Goal: Find specific page/section: Find specific page/section

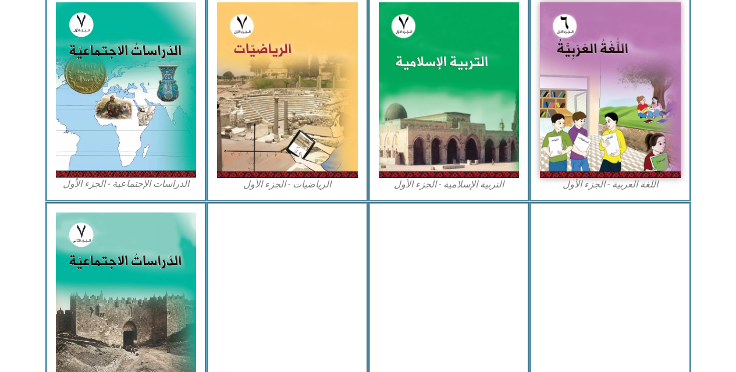
scroll to position [372, 0]
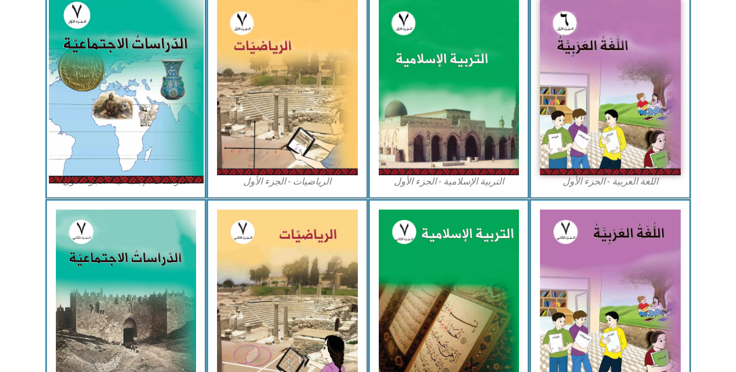
click at [128, 45] on img at bounding box center [125, 87] width 155 height 193
click at [135, 85] on img at bounding box center [125, 87] width 155 height 193
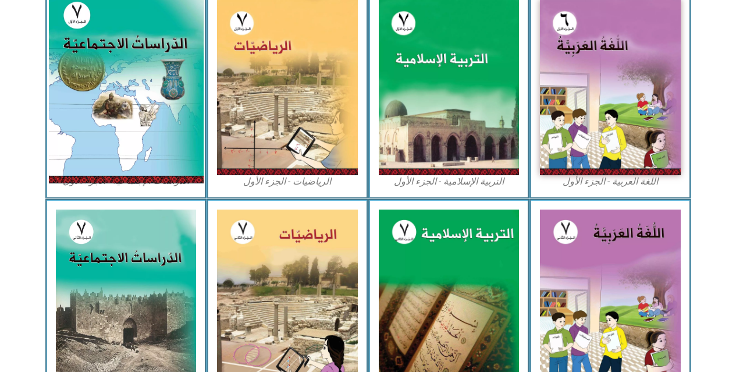
click at [135, 85] on img at bounding box center [125, 87] width 155 height 193
drag, startPoint x: 135, startPoint y: 85, endPoint x: 152, endPoint y: 165, distance: 82.0
click at [152, 165] on img at bounding box center [125, 87] width 155 height 193
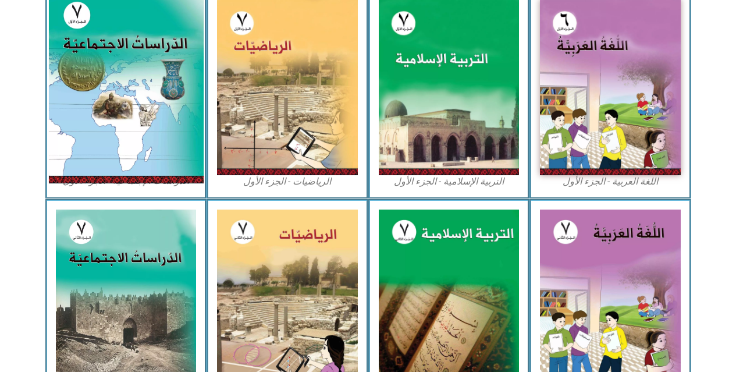
click at [152, 165] on img at bounding box center [125, 87] width 155 height 193
drag, startPoint x: 152, startPoint y: 165, endPoint x: 126, endPoint y: 94, distance: 75.6
click at [126, 94] on img at bounding box center [125, 87] width 155 height 193
click at [79, 101] on img at bounding box center [125, 87] width 155 height 193
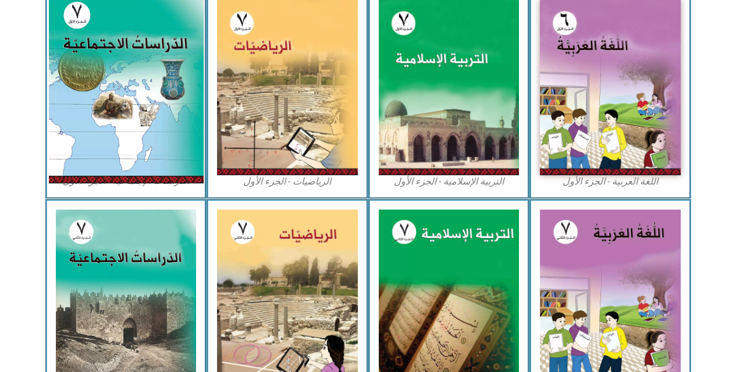
click at [79, 101] on img at bounding box center [125, 87] width 155 height 193
click at [81, 102] on img at bounding box center [125, 87] width 155 height 193
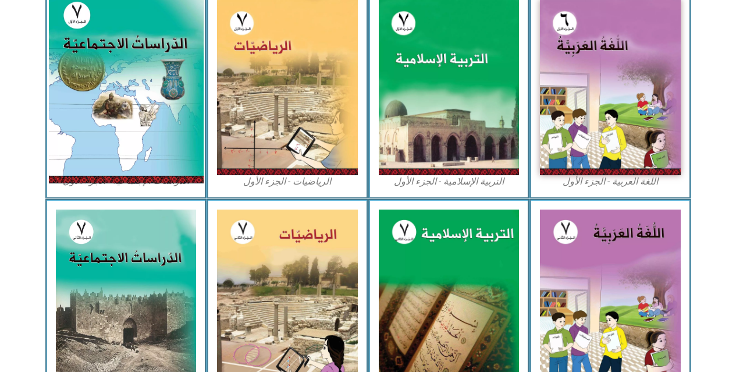
click at [81, 102] on img at bounding box center [125, 87] width 155 height 193
drag, startPoint x: 81, startPoint y: 102, endPoint x: 129, endPoint y: 54, distance: 67.5
click at [129, 54] on img at bounding box center [125, 87] width 155 height 193
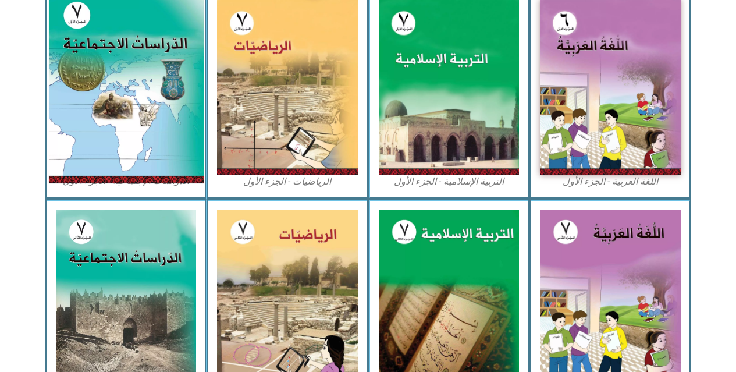
click at [129, 54] on img at bounding box center [125, 87] width 155 height 193
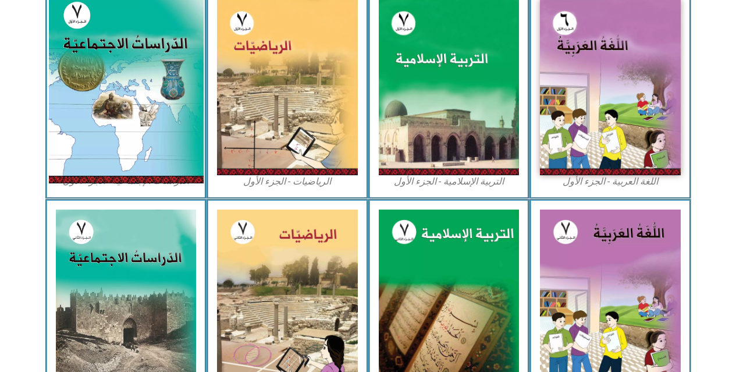
click at [129, 54] on img at bounding box center [125, 87] width 155 height 193
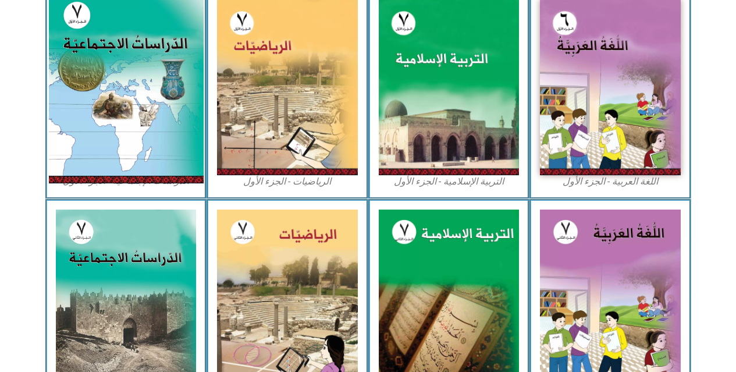
click at [123, 41] on img at bounding box center [125, 87] width 155 height 193
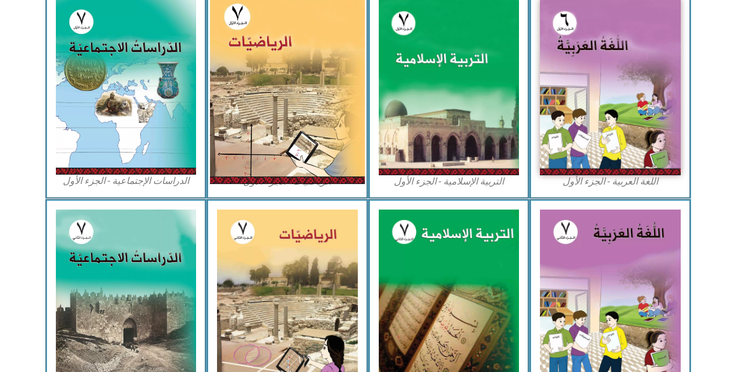
drag, startPoint x: 123, startPoint y: 41, endPoint x: 279, endPoint y: 96, distance: 165.2
click at [279, 96] on div "اللغة العربية - الجزء الأول​ التربية الإسلامية - الجزء الأول الرياضيات - الجزء …" at bounding box center [368, 93] width 646 height 209
click at [279, 96] on img at bounding box center [287, 87] width 155 height 193
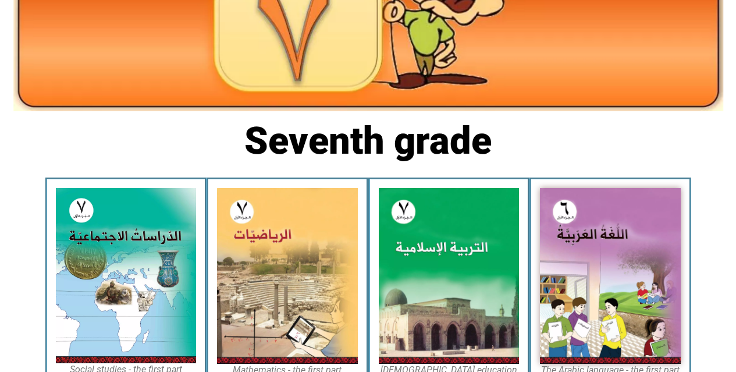
scroll to position [204, 0]
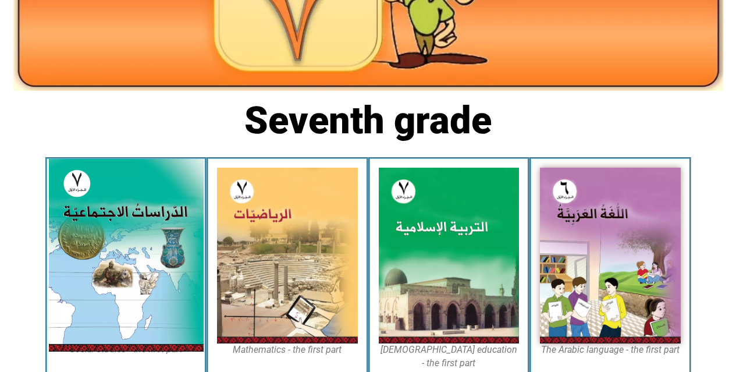
click at [129, 305] on img at bounding box center [125, 255] width 155 height 193
click at [133, 247] on img at bounding box center [125, 255] width 155 height 193
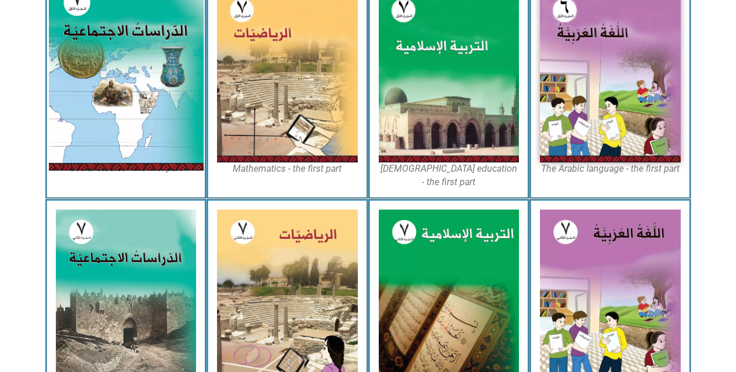
scroll to position [390, 0]
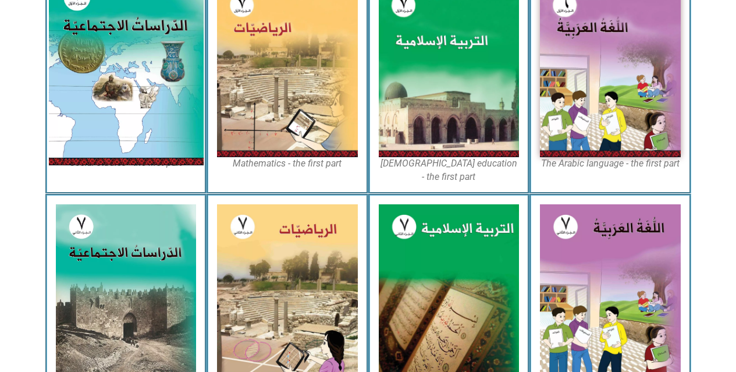
click at [126, 84] on img at bounding box center [125, 69] width 155 height 193
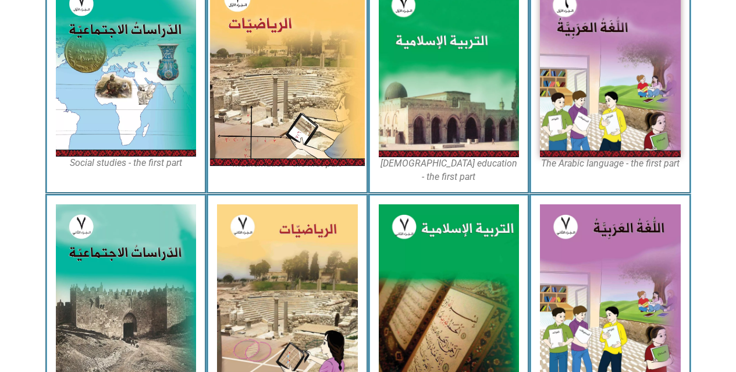
click at [325, 102] on img at bounding box center [287, 69] width 155 height 193
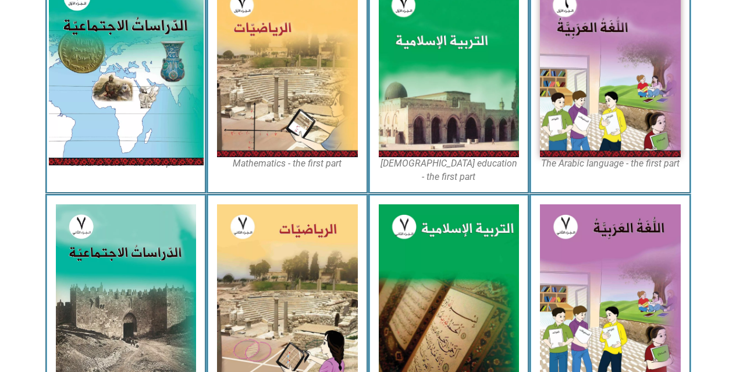
click at [147, 133] on img at bounding box center [125, 69] width 155 height 193
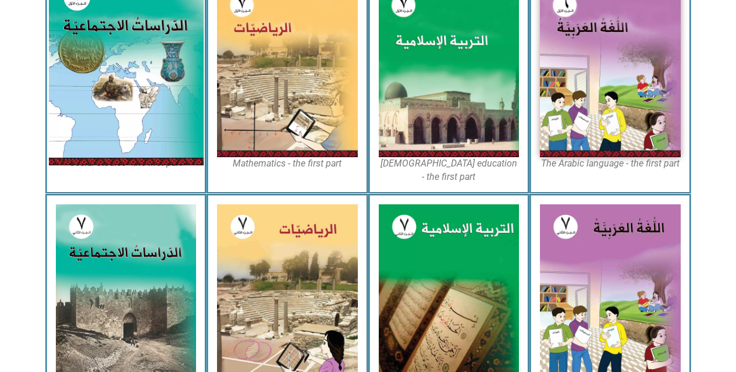
click at [147, 133] on img at bounding box center [125, 69] width 155 height 193
click at [143, 66] on img at bounding box center [125, 69] width 155 height 193
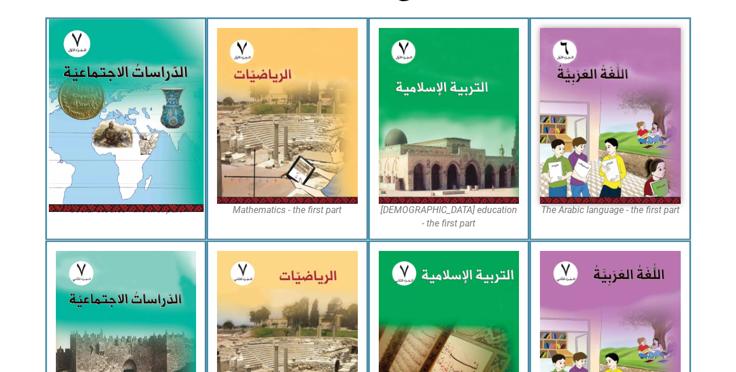
click at [143, 66] on img at bounding box center [125, 115] width 155 height 193
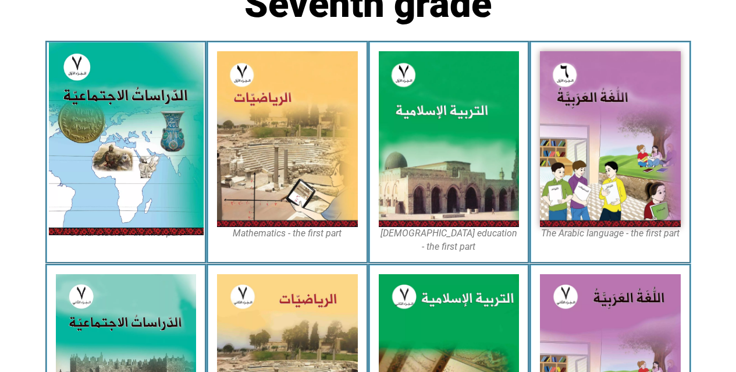
click at [143, 66] on img at bounding box center [125, 138] width 155 height 193
click at [139, 91] on img at bounding box center [125, 138] width 155 height 193
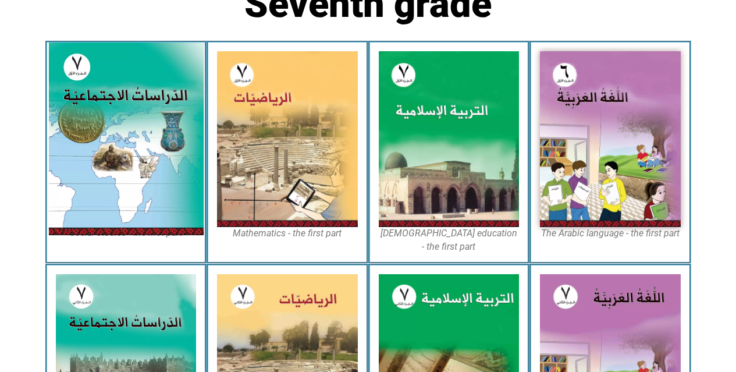
click at [139, 91] on img at bounding box center [125, 138] width 155 height 193
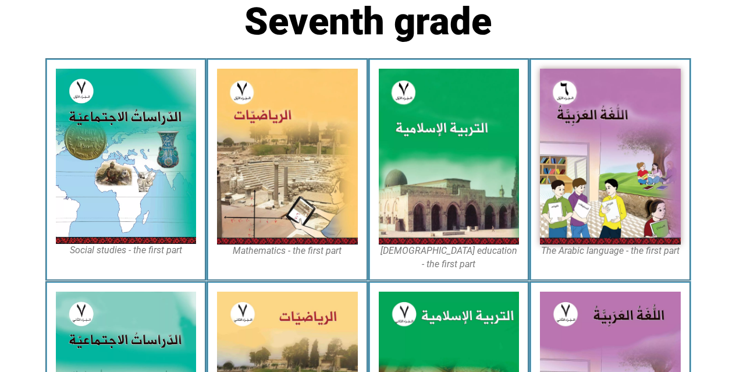
scroll to position [309, 0]
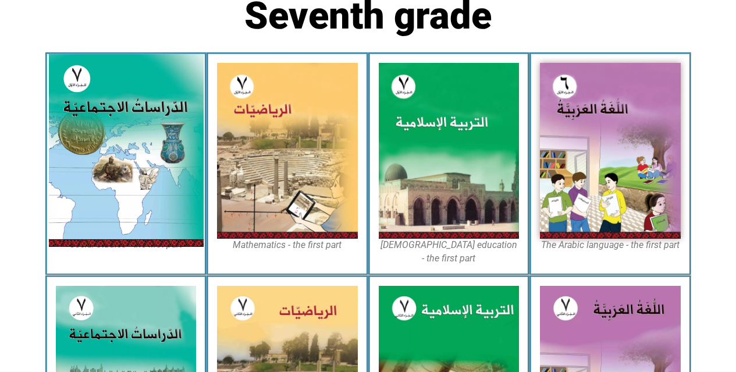
click at [84, 156] on img at bounding box center [125, 150] width 155 height 193
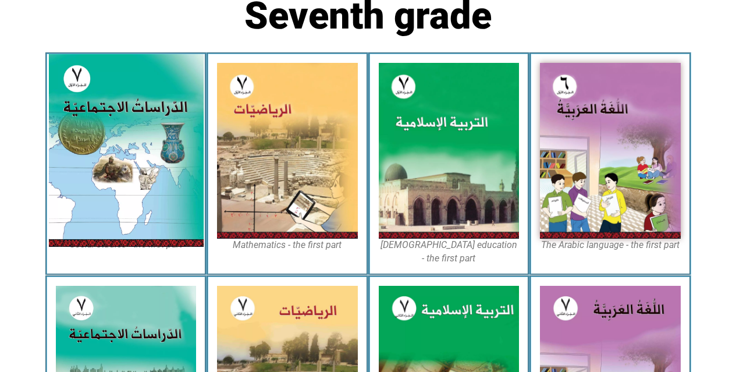
click at [120, 144] on img at bounding box center [125, 150] width 155 height 193
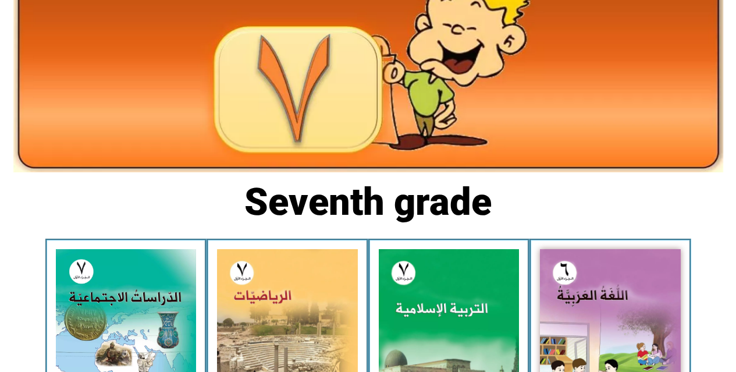
scroll to position [233, 0]
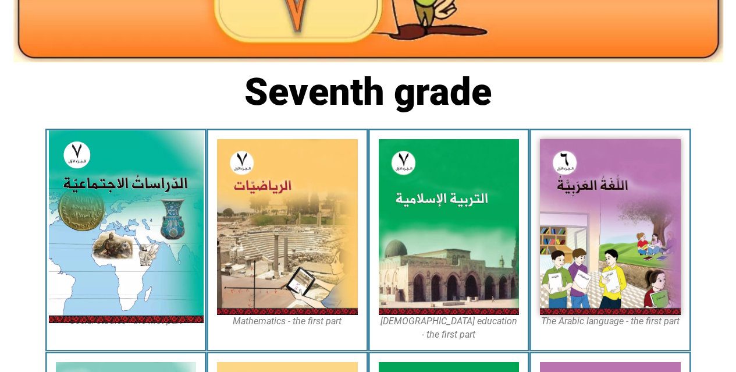
click at [129, 166] on img at bounding box center [125, 226] width 155 height 193
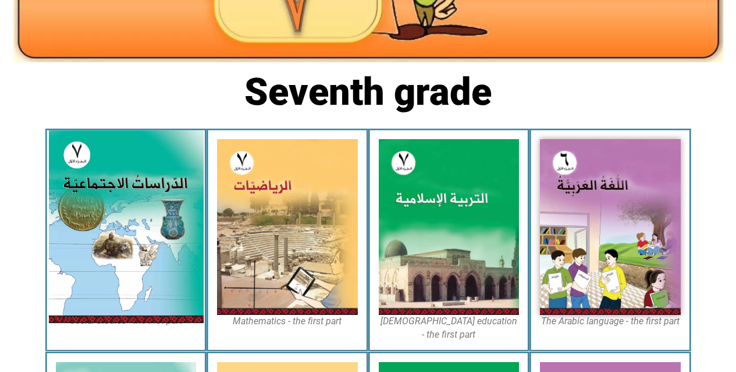
click at [129, 166] on img at bounding box center [125, 226] width 155 height 193
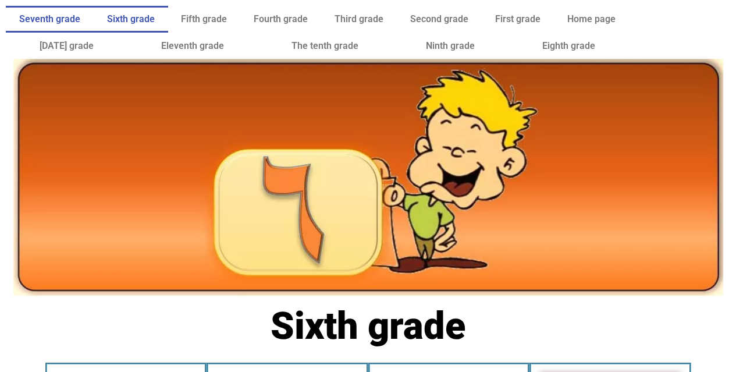
click at [49, 27] on link "Seventh grade" at bounding box center [50, 19] width 88 height 27
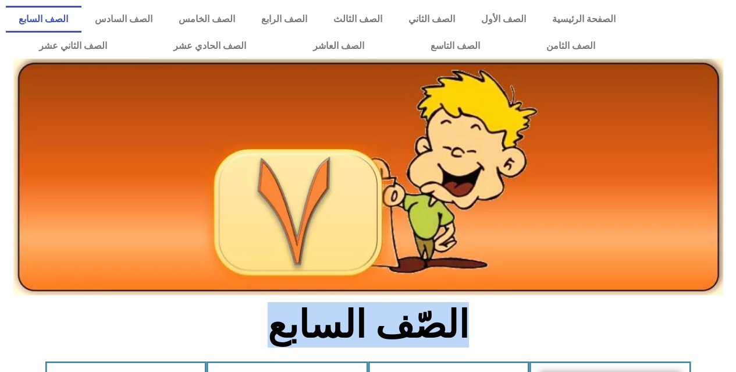
drag, startPoint x: 238, startPoint y: 323, endPoint x: 306, endPoint y: 197, distance: 143.4
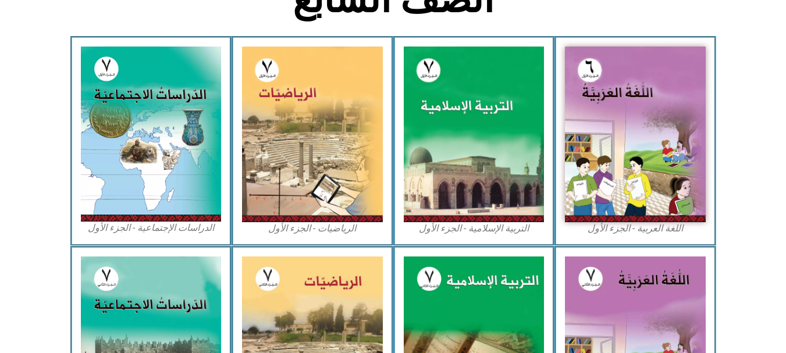
click at [397, 153] on div "التربية الإسلامية - الجزء الأول" at bounding box center [474, 140] width 162 height 209
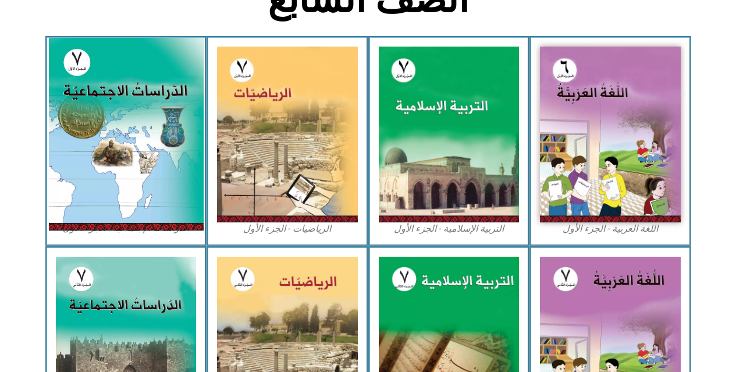
click at [146, 111] on img at bounding box center [125, 134] width 155 height 193
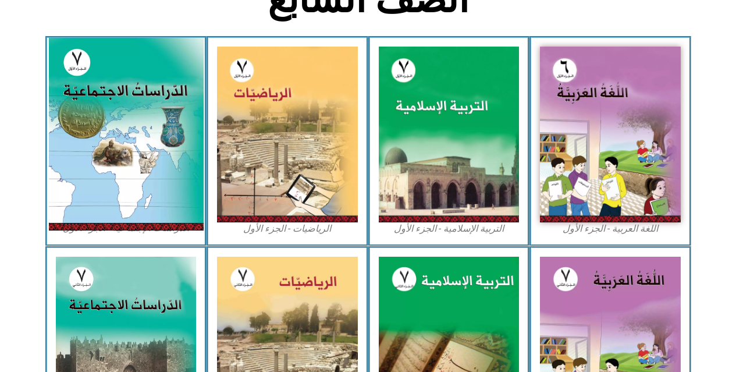
click at [146, 111] on img at bounding box center [125, 134] width 155 height 193
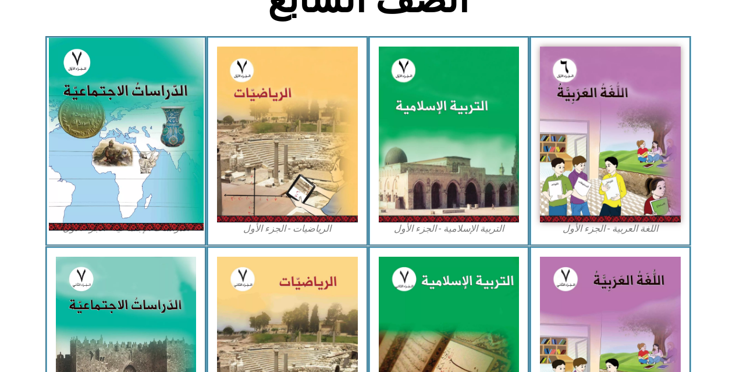
click at [146, 111] on img at bounding box center [125, 134] width 155 height 193
click at [123, 147] on img at bounding box center [125, 134] width 155 height 193
click at [136, 52] on img at bounding box center [125, 134] width 155 height 193
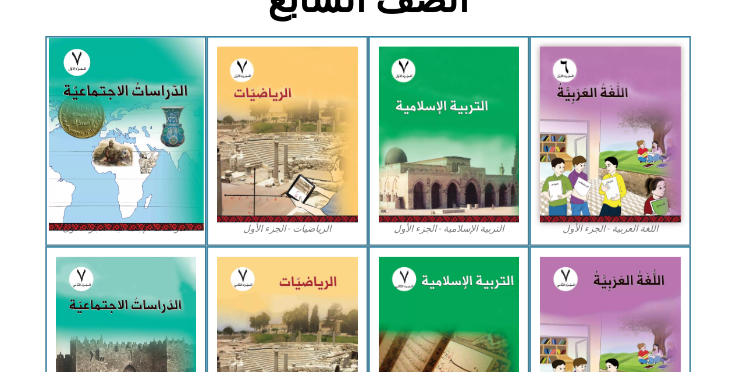
click at [136, 52] on img at bounding box center [125, 134] width 155 height 193
click at [145, 72] on img at bounding box center [125, 134] width 155 height 193
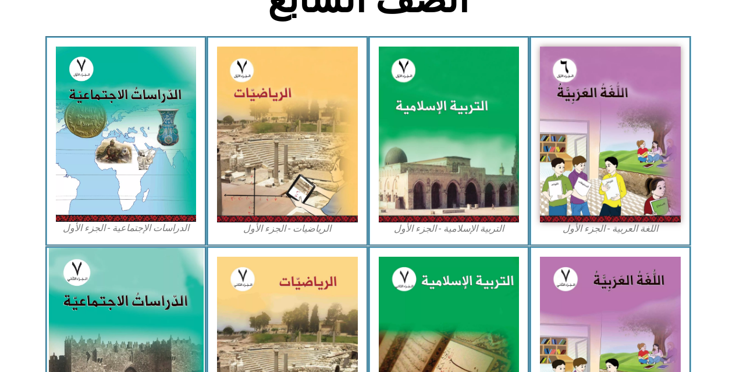
drag, startPoint x: 145, startPoint y: 72, endPoint x: 118, endPoint y: 326, distance: 255.7
click at [118, 326] on div "الصّف السابع اللغة العربية - الجزء الأول​ التربية الإسلامية - الجزء الأول الريا…" at bounding box center [368, 222] width 736 height 883
click at [118, 326] on img at bounding box center [125, 343] width 155 height 193
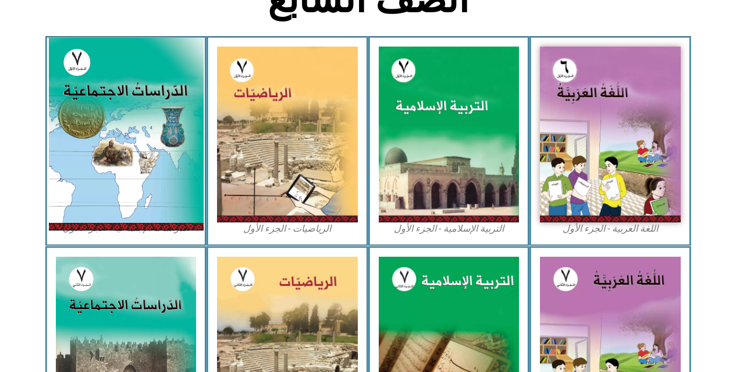
click at [113, 159] on img at bounding box center [125, 134] width 155 height 193
drag, startPoint x: 113, startPoint y: 159, endPoint x: 177, endPoint y: 147, distance: 65.1
click at [177, 147] on img at bounding box center [125, 134] width 155 height 193
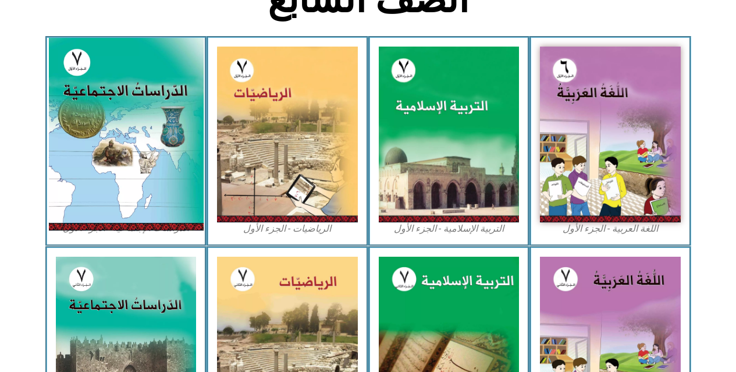
click at [177, 147] on img at bounding box center [125, 134] width 155 height 193
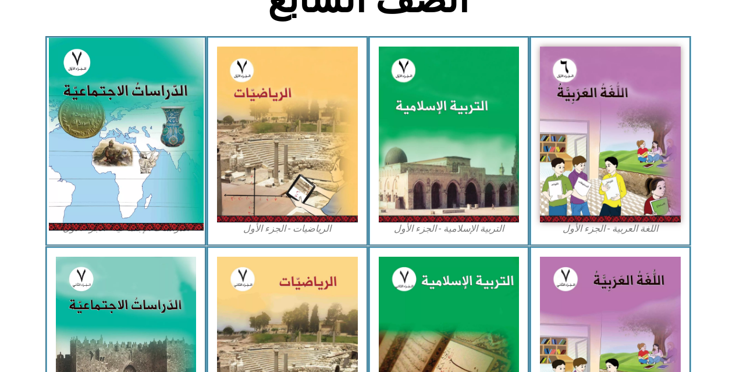
click at [136, 149] on img at bounding box center [125, 134] width 155 height 193
click at [141, 151] on img at bounding box center [125, 134] width 155 height 193
click at [144, 154] on img at bounding box center [125, 134] width 155 height 193
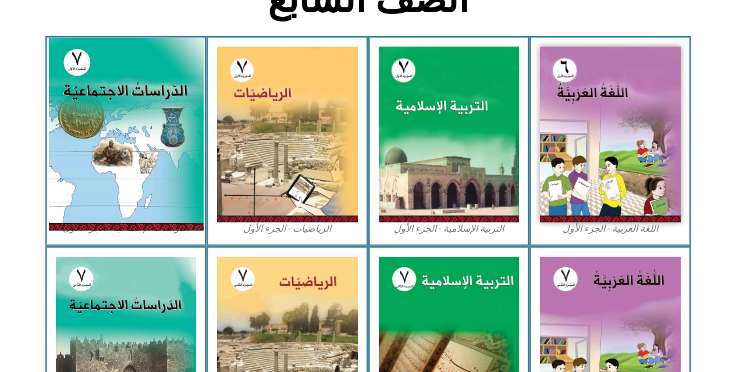
click at [144, 154] on img at bounding box center [125, 134] width 155 height 193
click at [83, 125] on img at bounding box center [125, 134] width 155 height 193
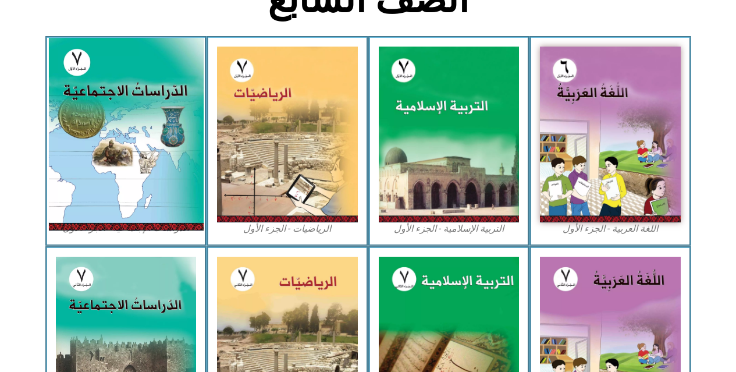
click at [83, 125] on img at bounding box center [125, 134] width 155 height 193
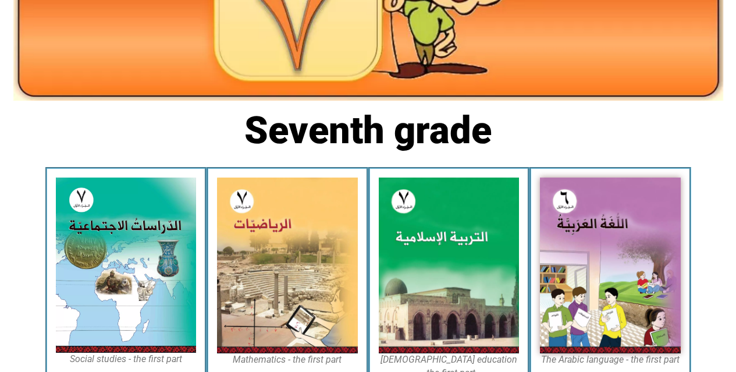
scroll to position [297, 0]
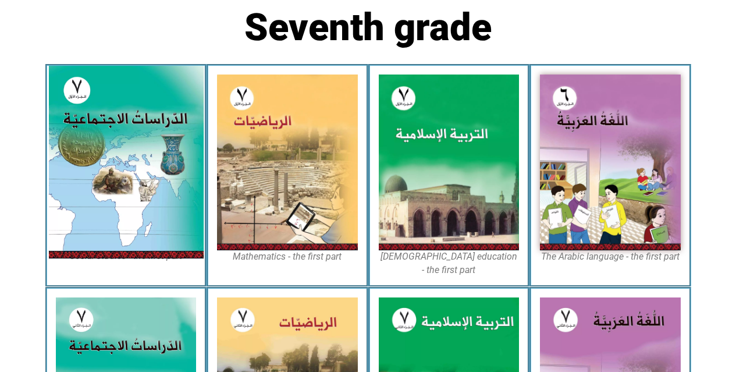
click at [132, 176] on img at bounding box center [125, 162] width 155 height 193
click at [92, 144] on img at bounding box center [125, 162] width 155 height 193
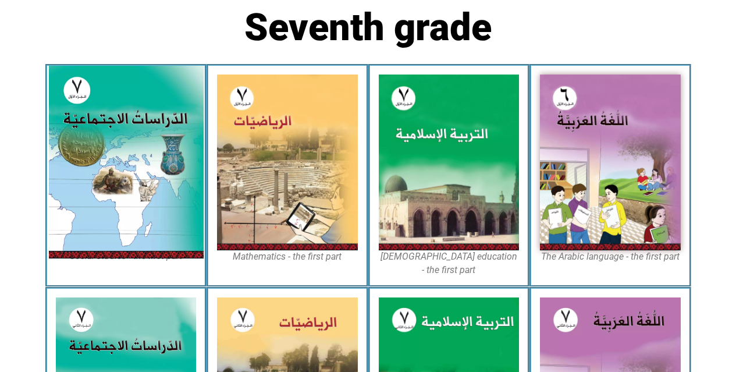
click at [108, 145] on img at bounding box center [125, 162] width 155 height 193
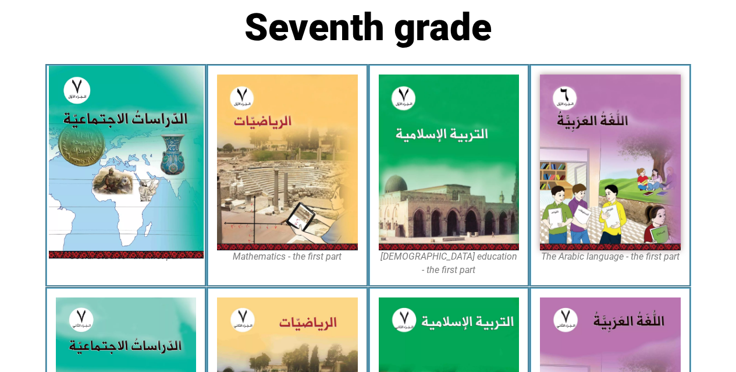
click at [108, 145] on img at bounding box center [125, 162] width 155 height 193
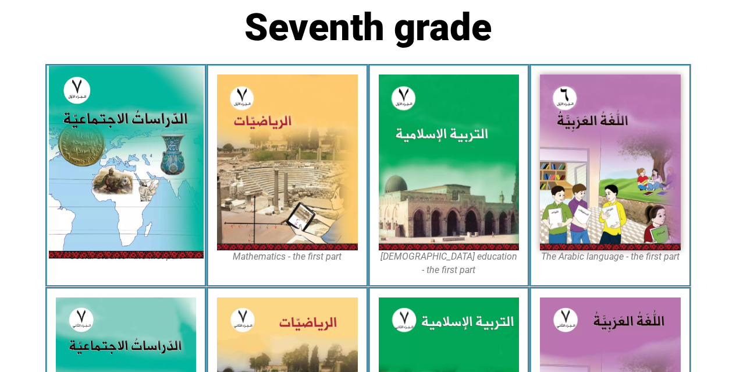
click at [108, 145] on img at bounding box center [125, 162] width 155 height 193
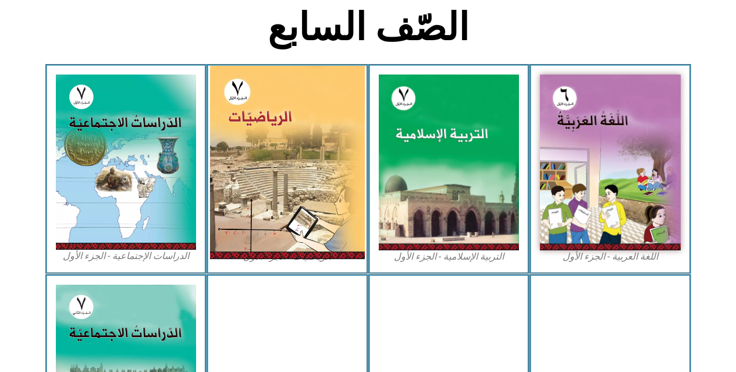
scroll to position [297, 0]
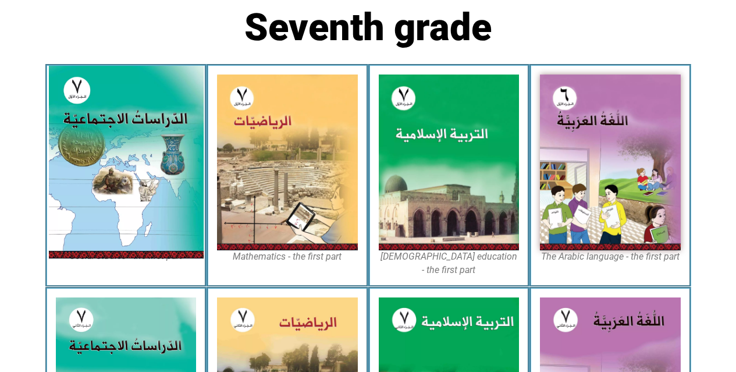
click at [158, 169] on img at bounding box center [125, 162] width 155 height 193
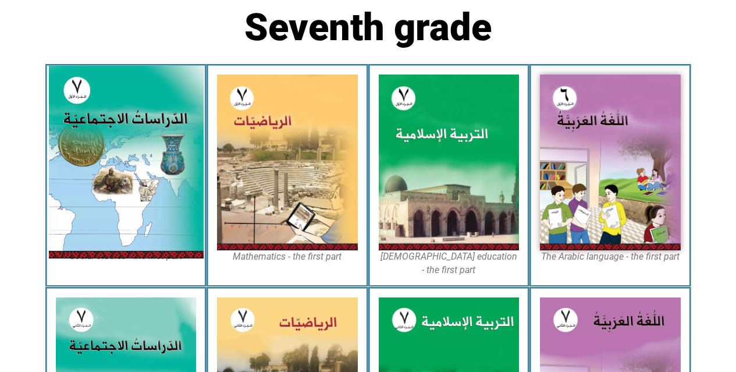
click at [158, 169] on img at bounding box center [125, 162] width 155 height 193
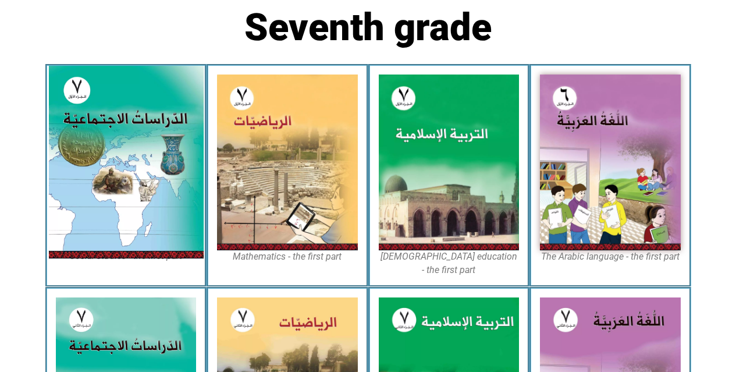
click at [158, 169] on img at bounding box center [125, 162] width 155 height 193
drag, startPoint x: 158, startPoint y: 169, endPoint x: 148, endPoint y: 125, distance: 45.4
click at [148, 125] on img at bounding box center [125, 162] width 155 height 193
click at [112, 151] on img at bounding box center [125, 162] width 155 height 193
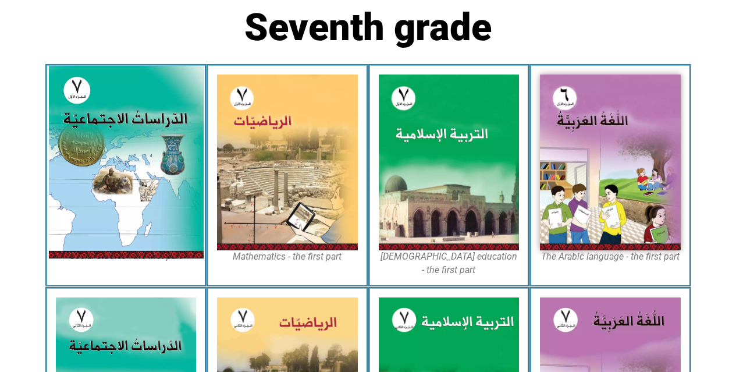
click at [112, 151] on img at bounding box center [125, 162] width 155 height 193
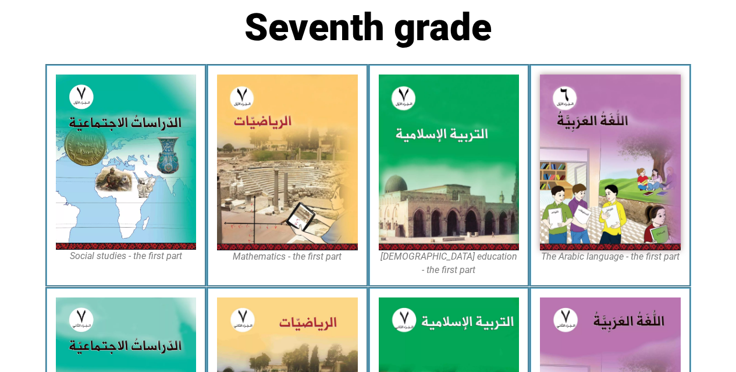
drag, startPoint x: 112, startPoint y: 151, endPoint x: 744, endPoint y: -70, distance: 669.5
click at [735, 0] on html "Home page First grade Second grade Third grade Fourth grade Fifth grade Sixth g…" at bounding box center [368, 235] width 736 height 1065
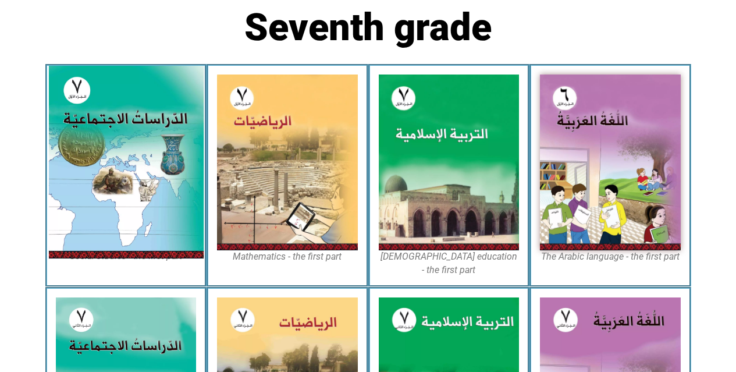
click at [145, 197] on img at bounding box center [125, 162] width 155 height 193
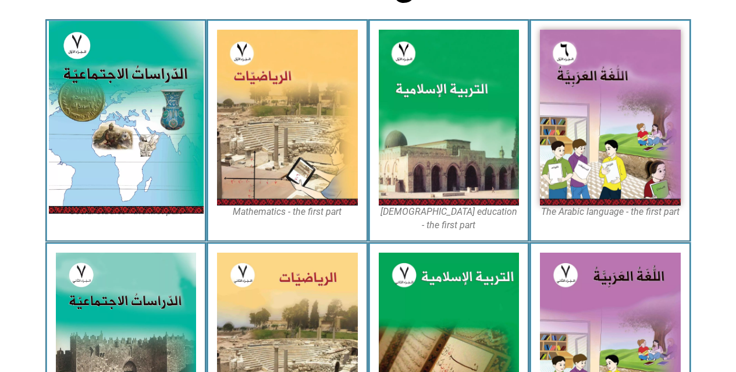
scroll to position [344, 0]
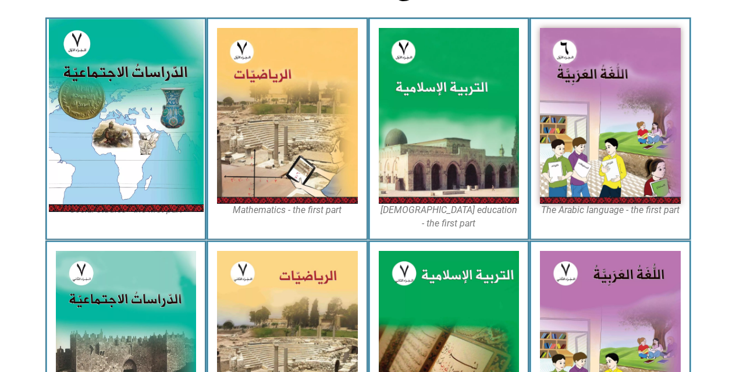
click at [145, 197] on img at bounding box center [125, 115] width 155 height 193
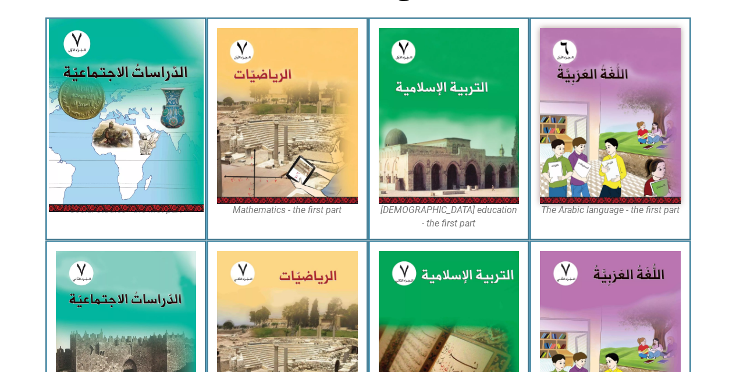
click at [145, 197] on img at bounding box center [125, 115] width 155 height 193
drag, startPoint x: 145, startPoint y: 197, endPoint x: 124, endPoint y: 130, distance: 70.7
click at [124, 130] on img at bounding box center [125, 115] width 155 height 193
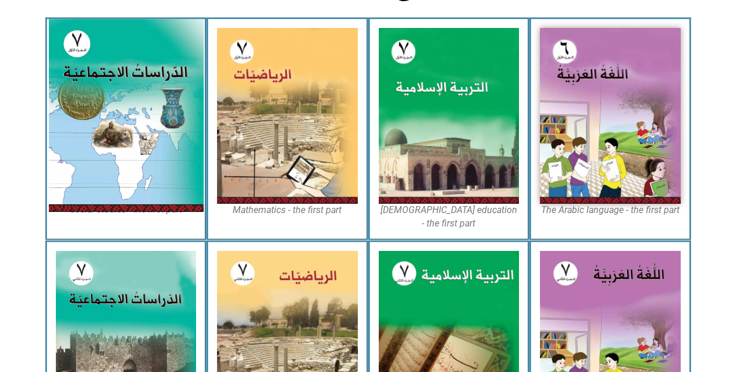
drag, startPoint x: 124, startPoint y: 130, endPoint x: 118, endPoint y: 90, distance: 40.6
click at [118, 90] on img at bounding box center [125, 115] width 155 height 193
click at [113, 77] on img at bounding box center [125, 115] width 155 height 193
click at [114, 78] on img at bounding box center [125, 115] width 155 height 193
click at [116, 83] on img at bounding box center [125, 115] width 155 height 193
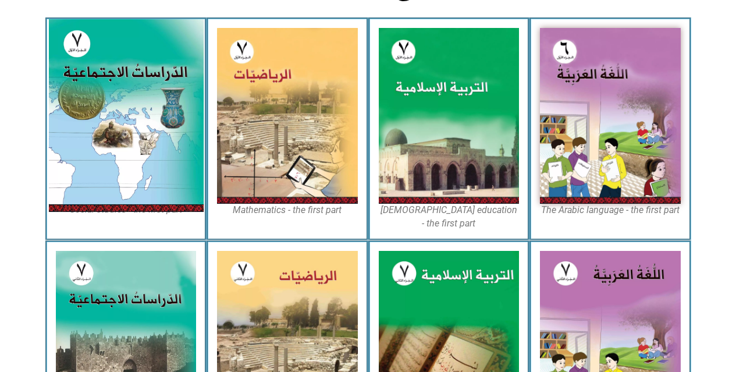
click at [116, 83] on img at bounding box center [125, 115] width 155 height 193
click at [115, 83] on img at bounding box center [125, 115] width 155 height 193
click at [122, 84] on img at bounding box center [125, 115] width 155 height 193
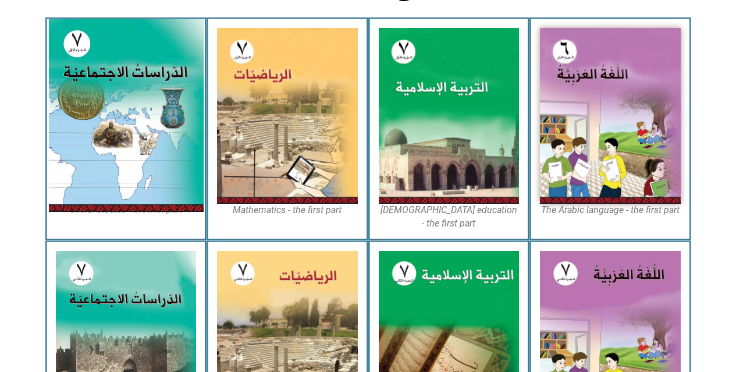
click at [122, 84] on img at bounding box center [125, 115] width 155 height 193
click at [194, 36] on img at bounding box center [125, 115] width 155 height 193
click at [145, 44] on img at bounding box center [125, 115] width 155 height 193
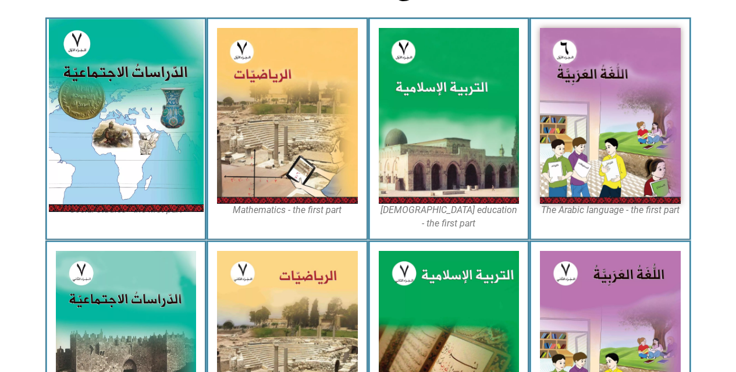
click at [104, 67] on img at bounding box center [125, 115] width 155 height 193
click at [116, 33] on img at bounding box center [125, 115] width 155 height 193
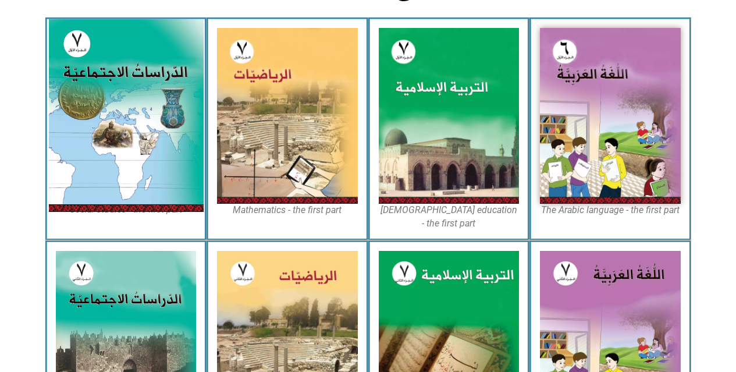
click at [100, 84] on img at bounding box center [125, 115] width 155 height 193
click at [119, 76] on img at bounding box center [125, 115] width 155 height 193
click at [179, 54] on img at bounding box center [125, 115] width 155 height 193
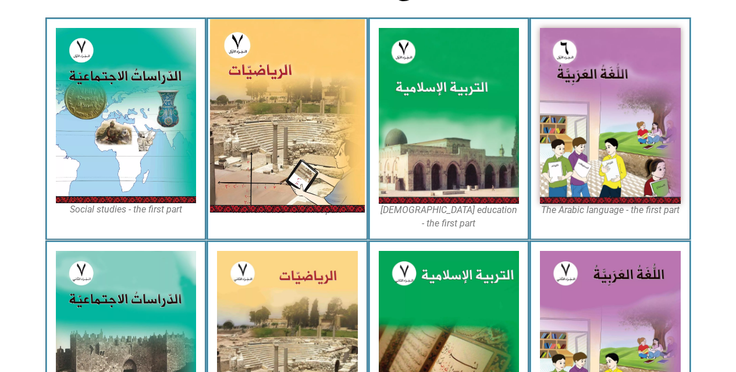
drag, startPoint x: 179, startPoint y: 54, endPoint x: 265, endPoint y: 83, distance: 91.6
click at [265, 83] on div "The Arabic language - the first part [DEMOGRAPHIC_DATA] education - the first p…" at bounding box center [368, 128] width 646 height 223
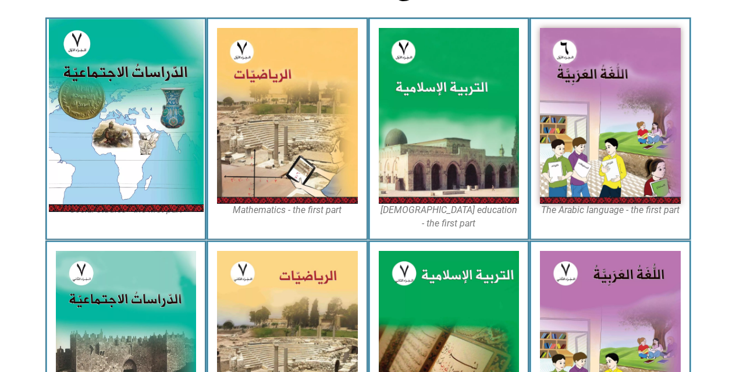
click at [152, 86] on img at bounding box center [125, 115] width 155 height 193
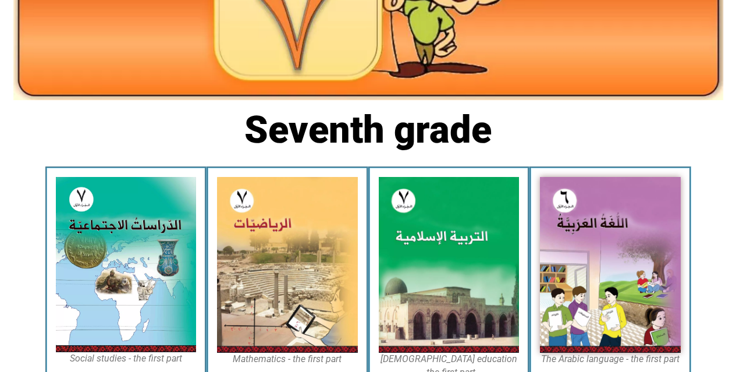
scroll to position [233, 0]
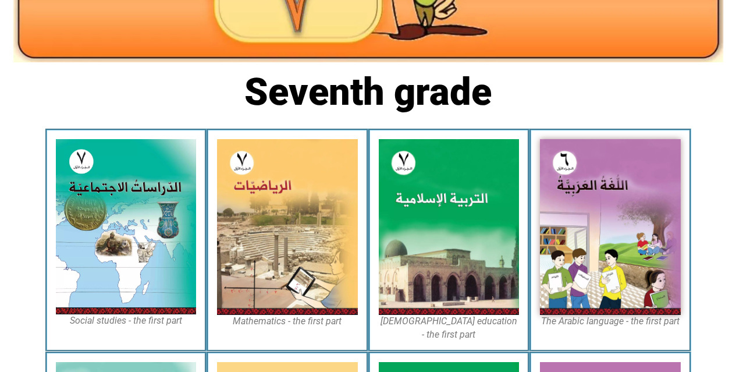
click at [132, 244] on img at bounding box center [126, 226] width 141 height 175
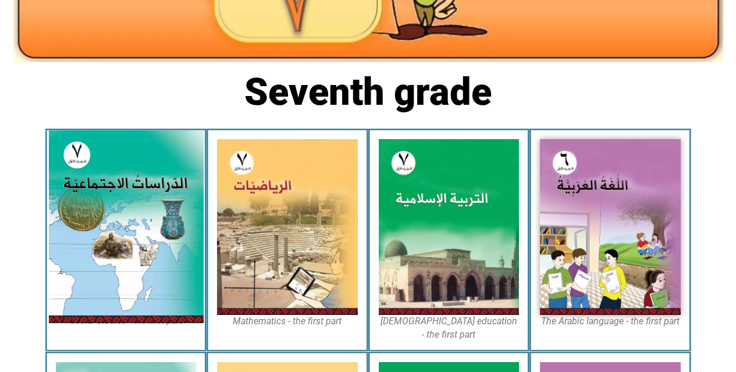
click at [132, 243] on img at bounding box center [125, 226] width 155 height 193
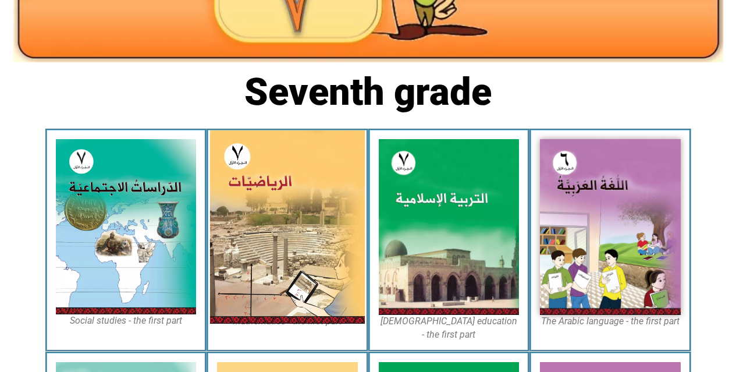
click at [305, 238] on img at bounding box center [287, 226] width 155 height 193
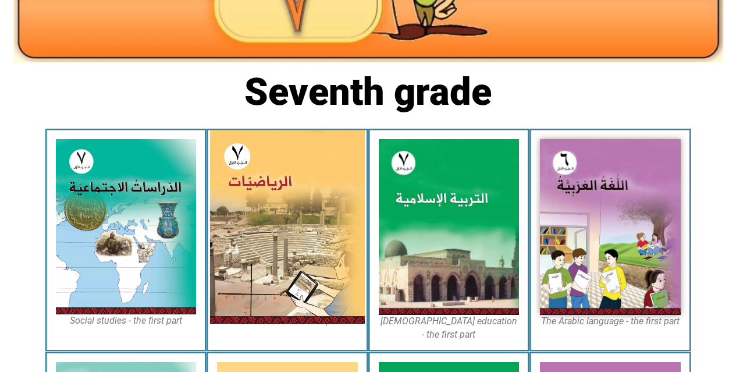
click at [305, 238] on img at bounding box center [287, 226] width 155 height 193
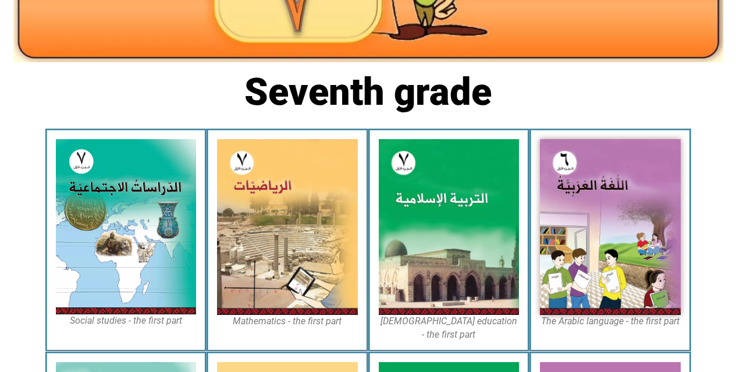
drag, startPoint x: 305, startPoint y: 238, endPoint x: 142, endPoint y: 95, distance: 216.9
click at [142, 95] on section "Seventh grade" at bounding box center [368, 98] width 736 height 60
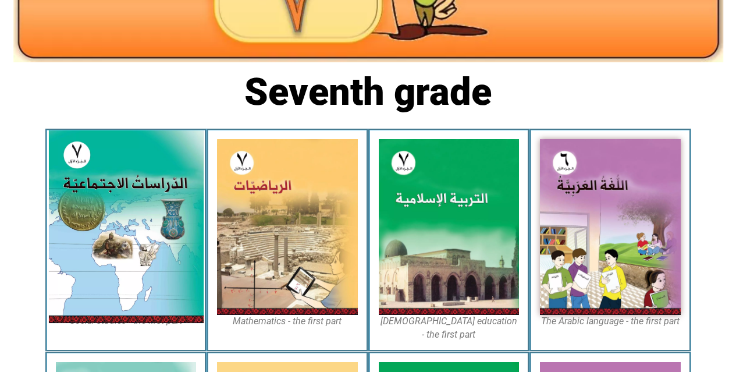
click at [105, 179] on img at bounding box center [125, 226] width 155 height 193
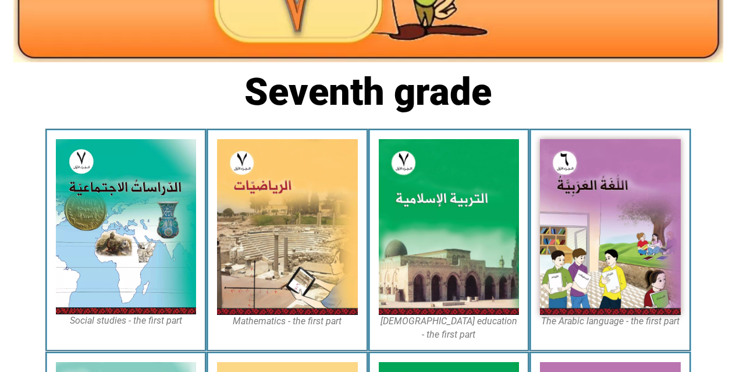
drag, startPoint x: 105, startPoint y: 179, endPoint x: 70, endPoint y: 33, distance: 149.4
click at [70, 33] on div "Seventh grade The Arabic language - the first part Islamic education - the firs…" at bounding box center [368, 327] width 736 height 909
